Goal: Task Accomplishment & Management: Use online tool/utility

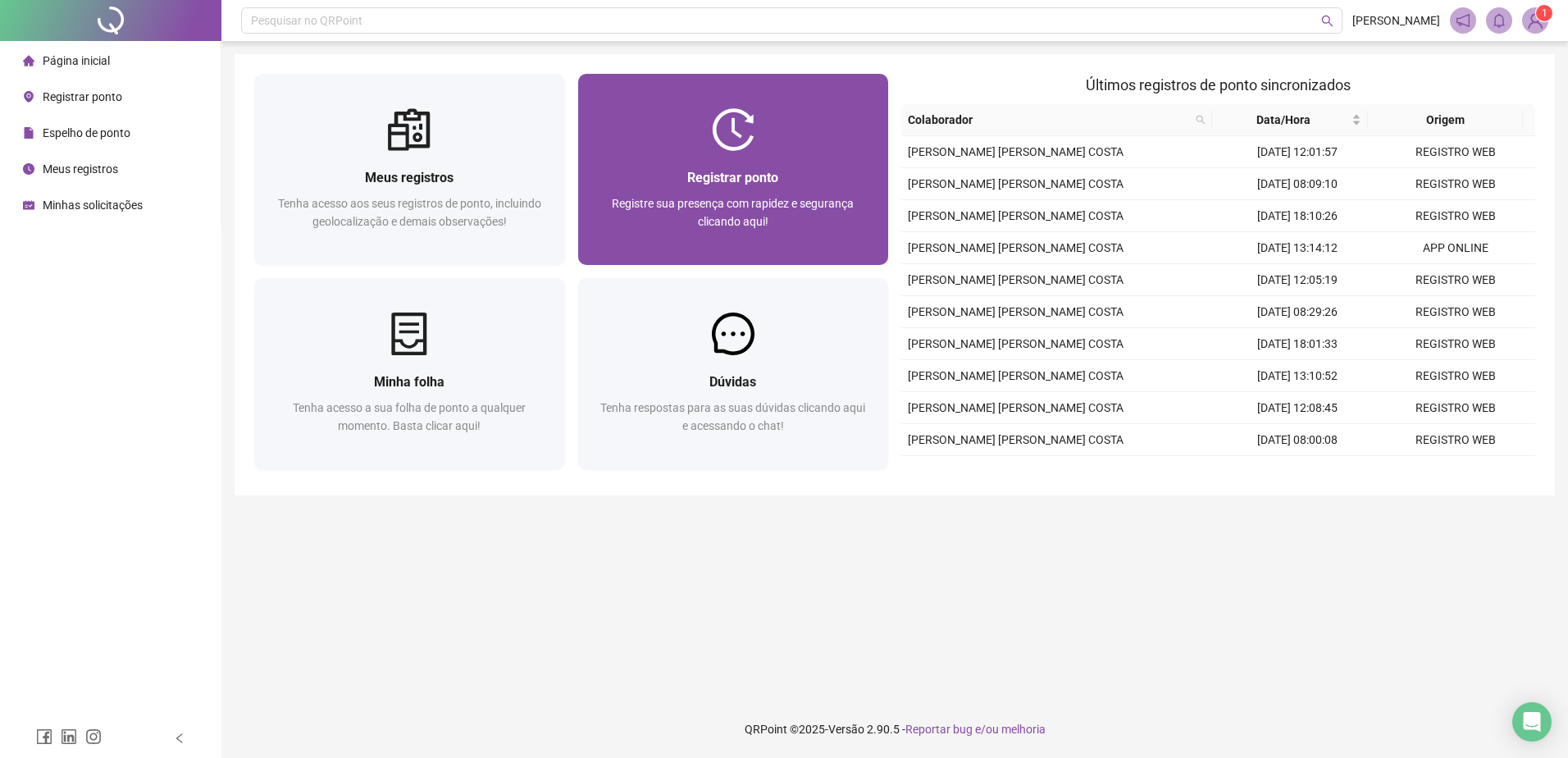
click at [741, 145] on img at bounding box center [732, 129] width 42 height 42
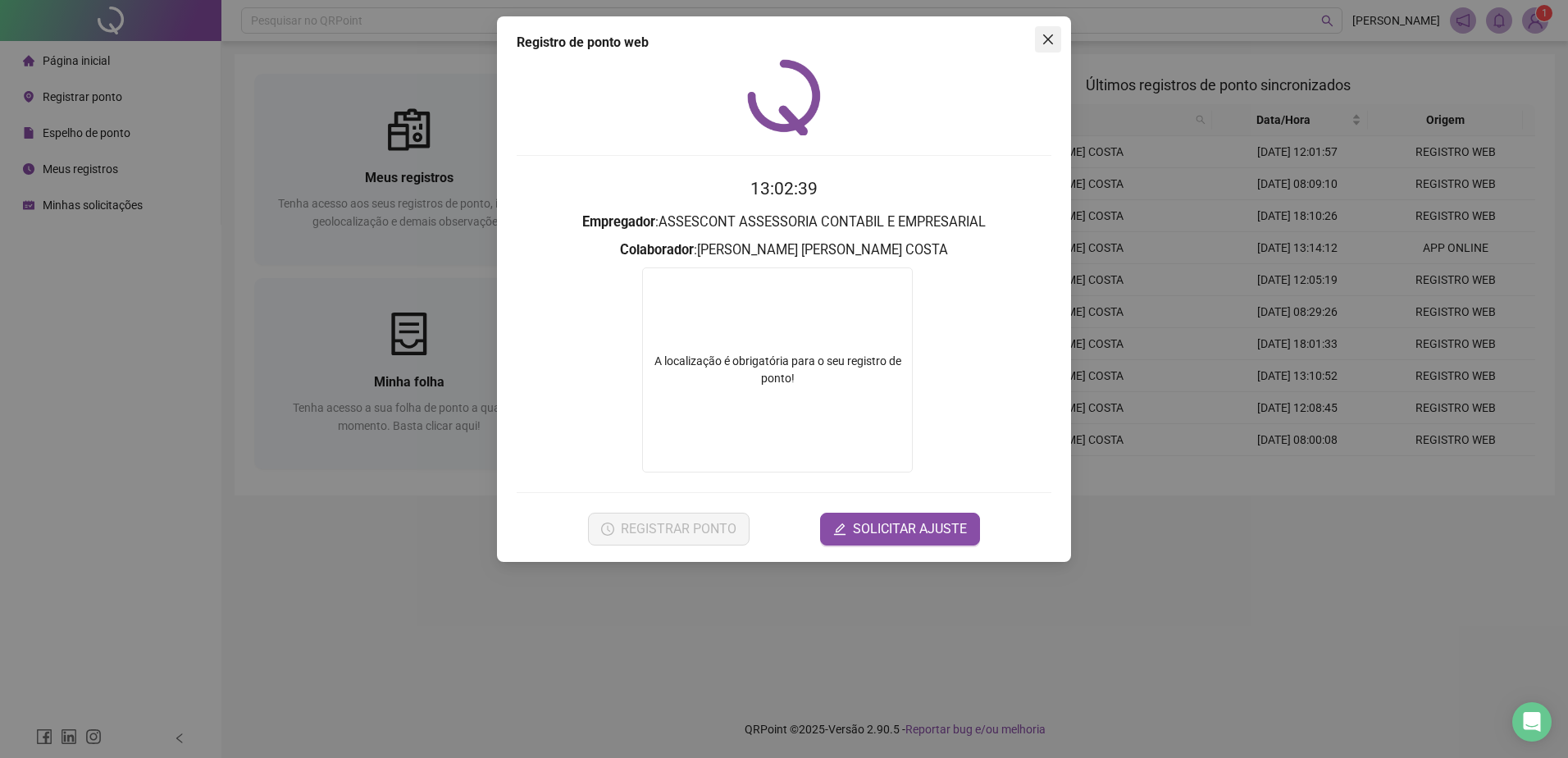
click at [1045, 43] on icon "close" at bounding box center [1048, 40] width 13 height 13
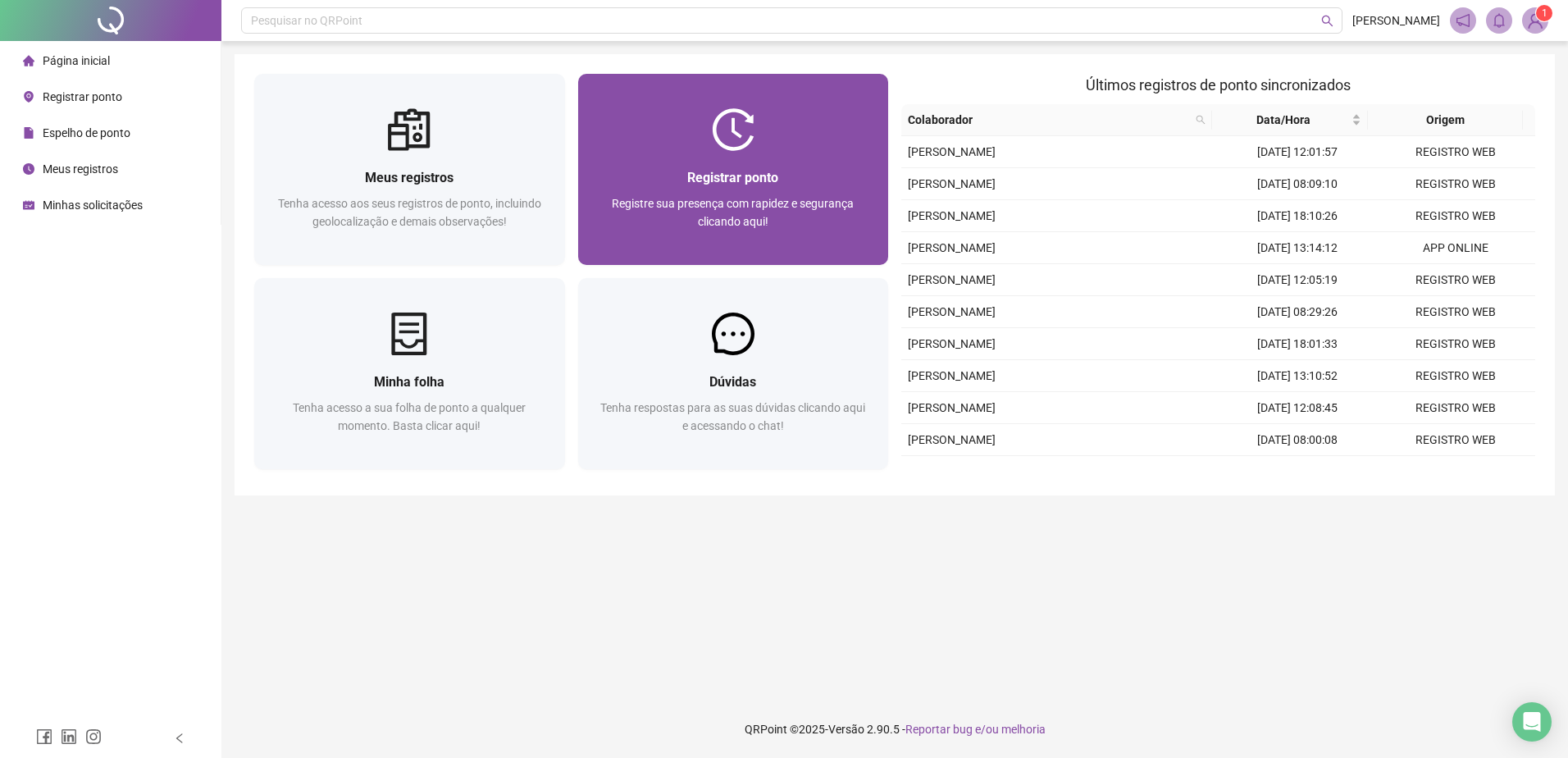
click at [707, 159] on div "Registrar ponto Registre sua presença com rapidez e segurança clicando aqui!" at bounding box center [733, 208] width 311 height 114
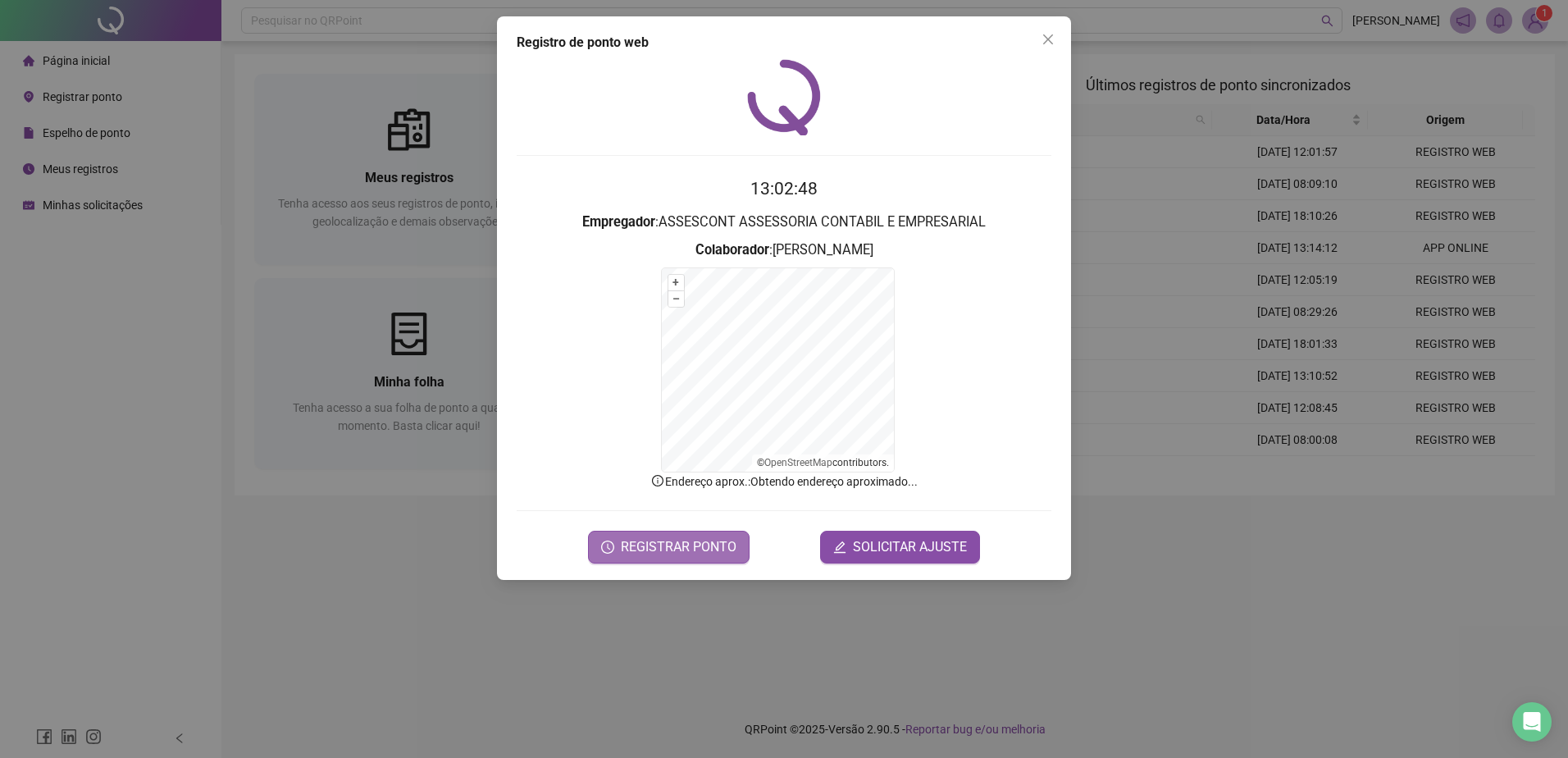
click at [674, 558] on button "REGISTRAR PONTO" at bounding box center [668, 547] width 162 height 33
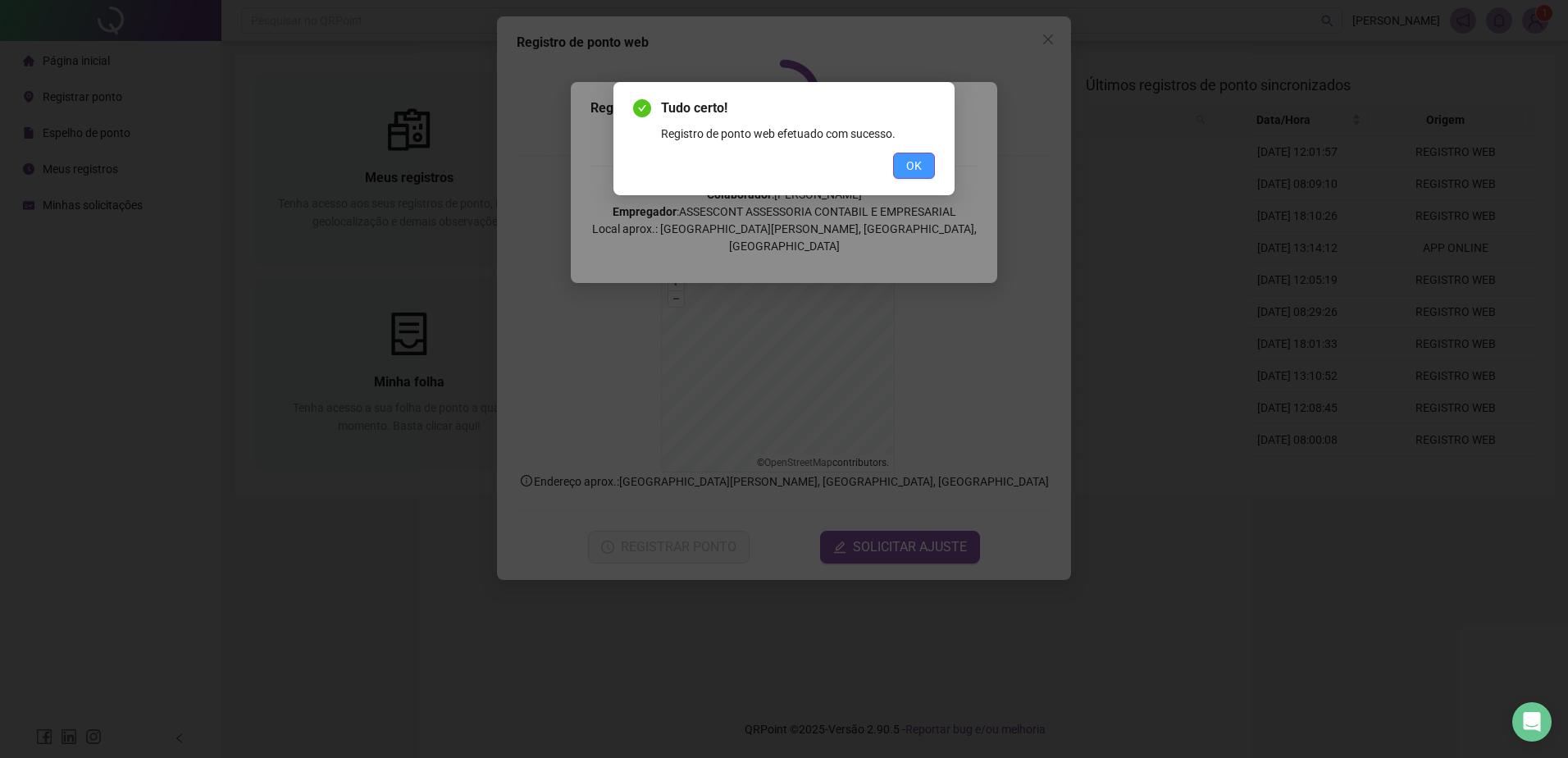
click at [923, 168] on button "OK" at bounding box center [914, 166] width 41 height 27
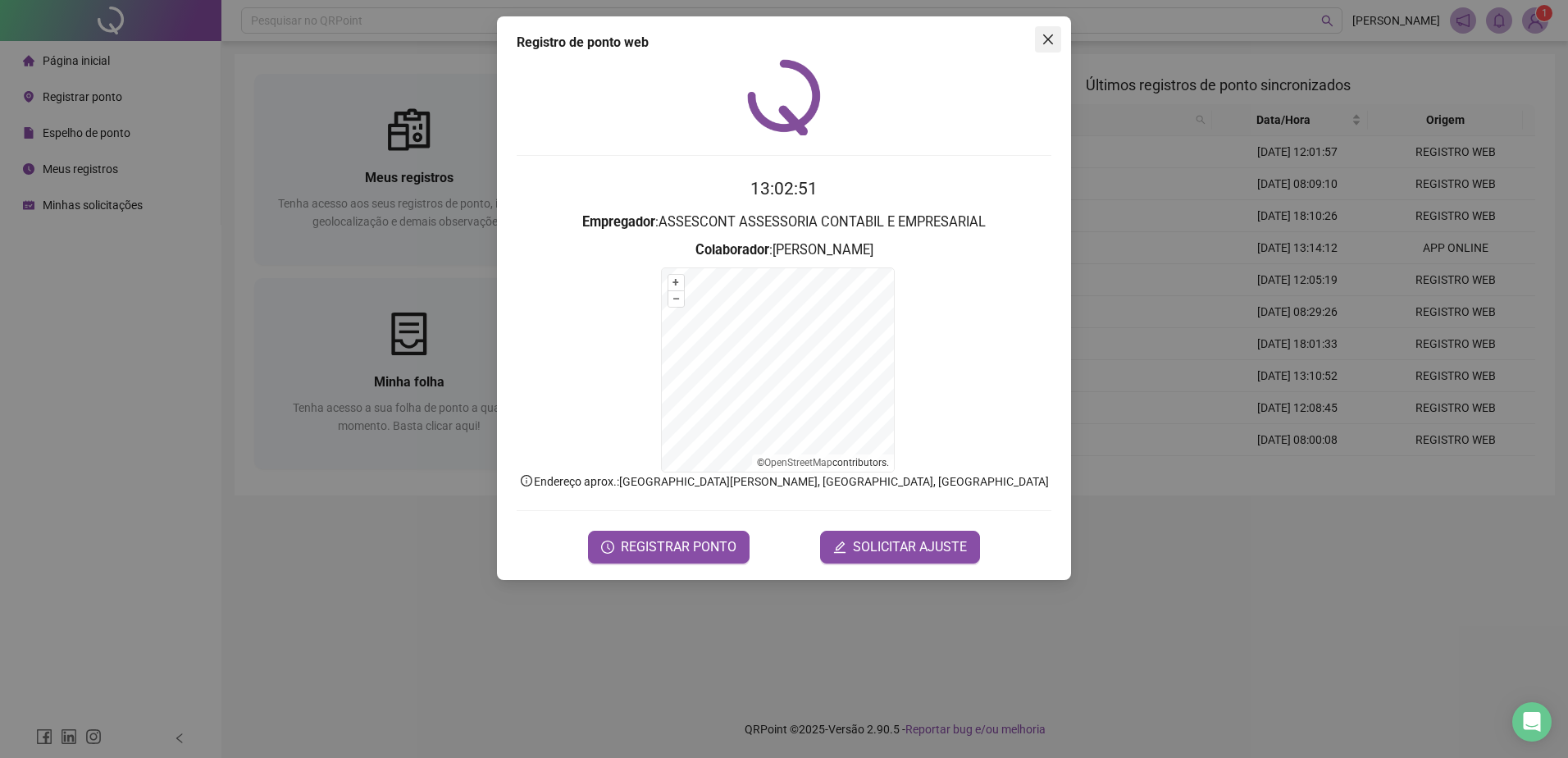
click at [1051, 43] on icon "close" at bounding box center [1048, 40] width 10 height 10
